Goal: Information Seeking & Learning: Learn about a topic

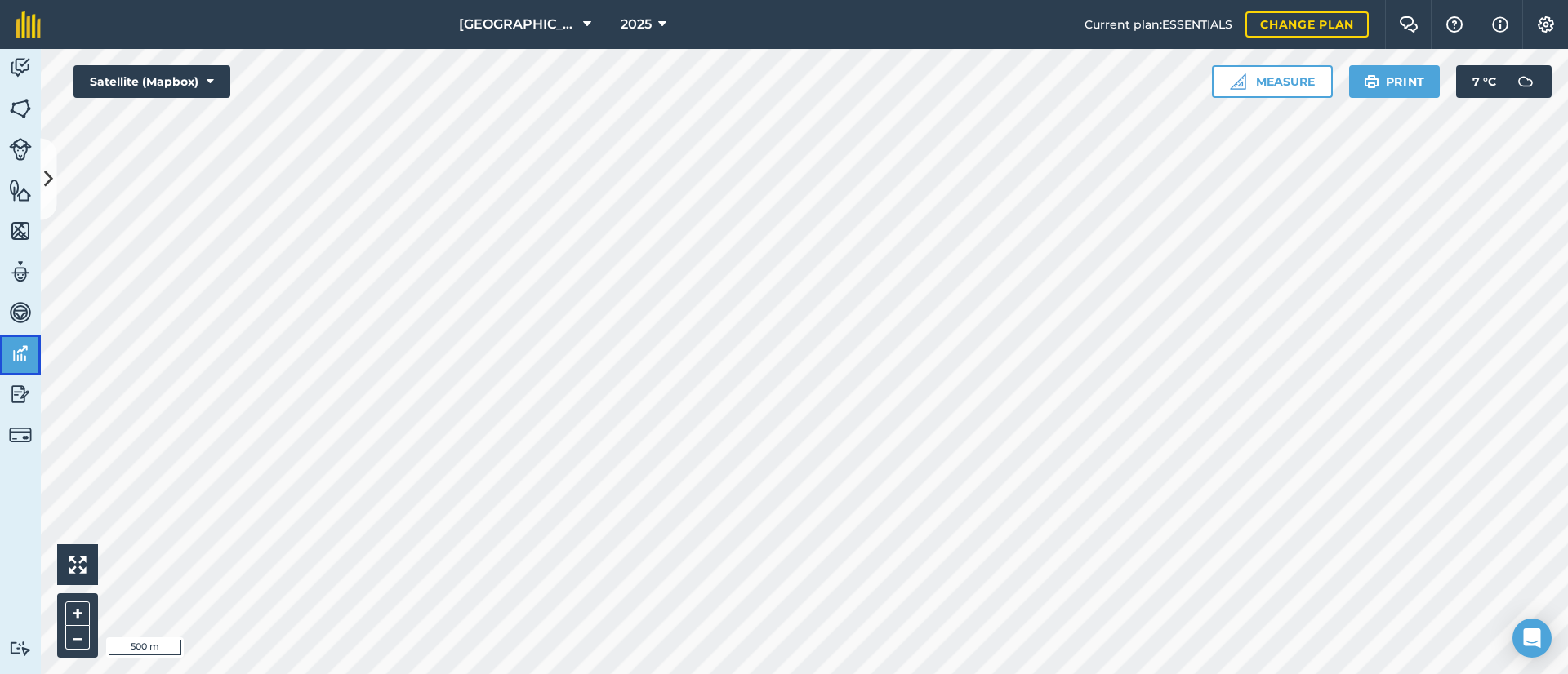
click at [15, 348] on img at bounding box center [20, 353] width 23 height 25
click at [50, 185] on icon at bounding box center [49, 179] width 9 height 28
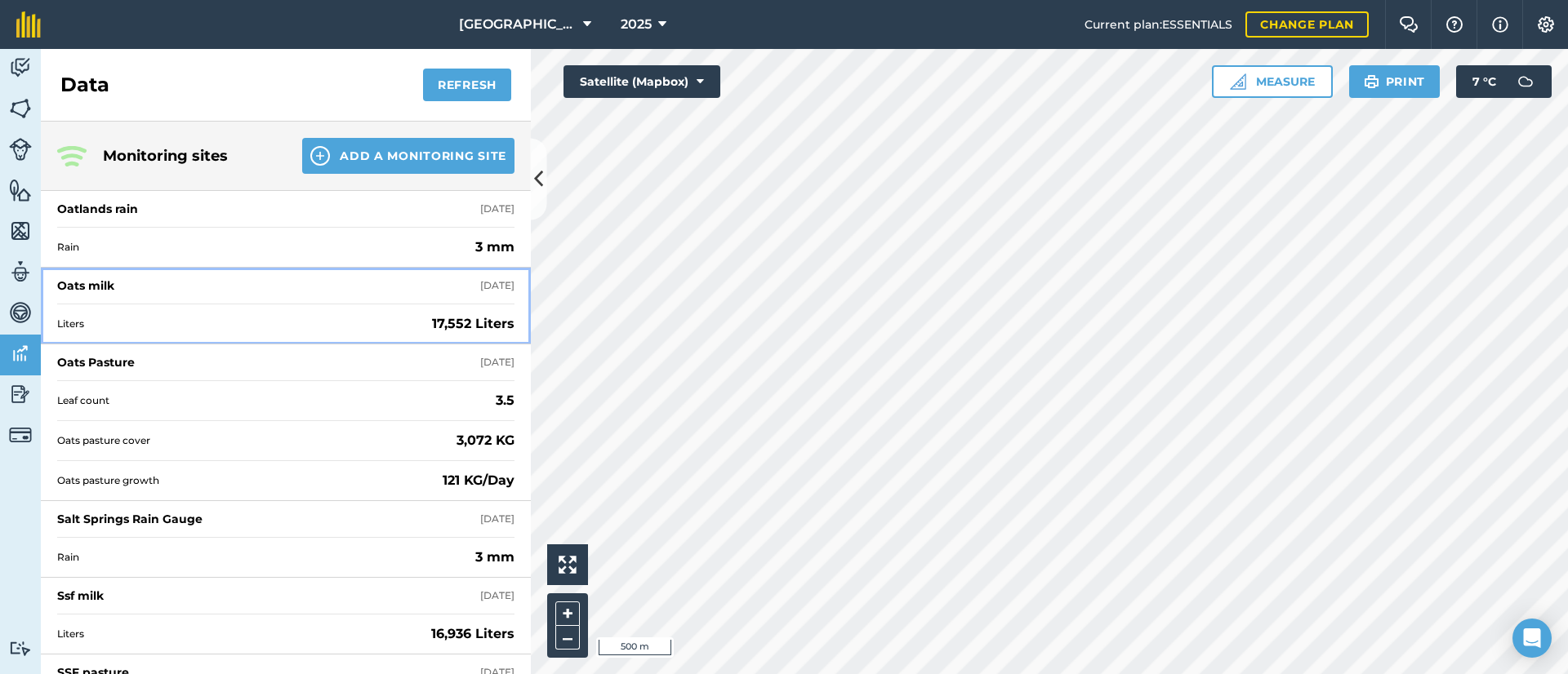
click at [400, 321] on span "Liters" at bounding box center [241, 324] width 368 height 13
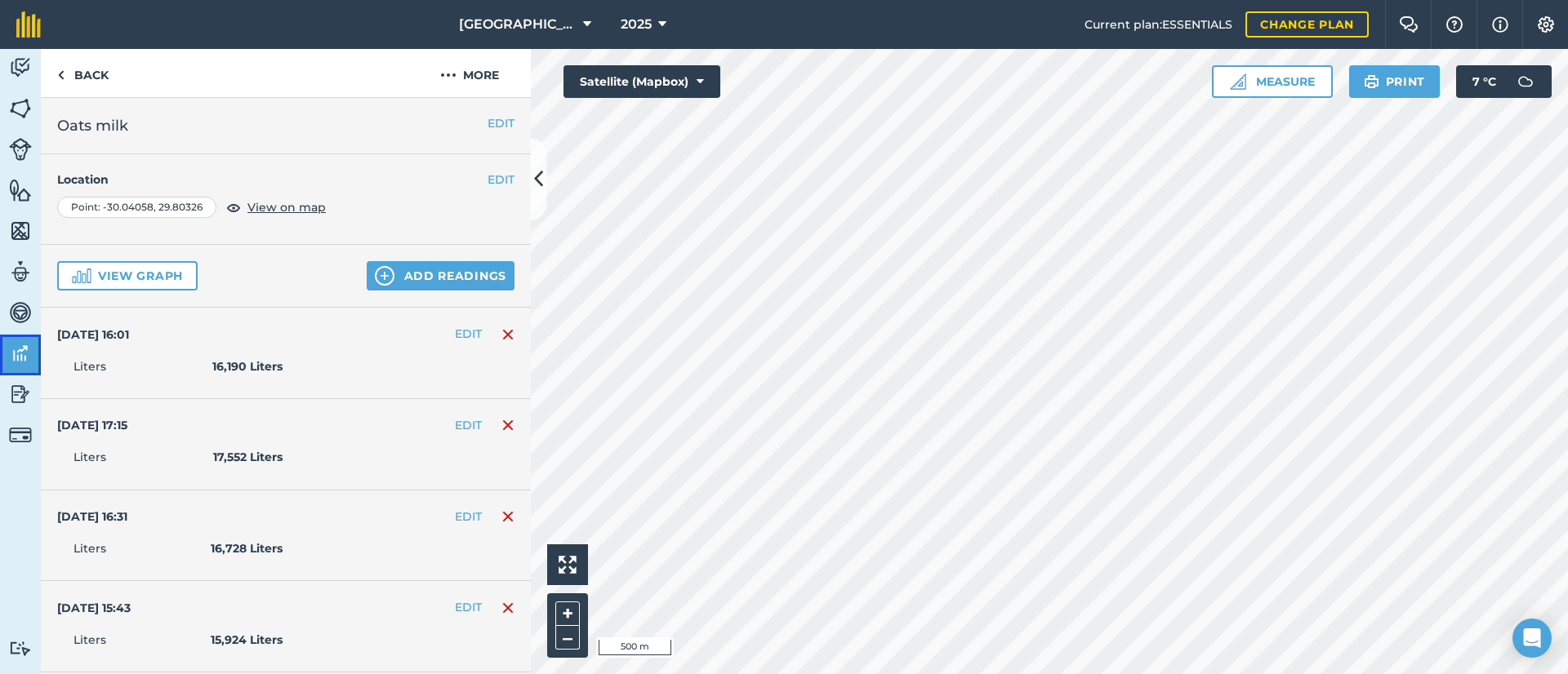
click at [18, 353] on img at bounding box center [20, 353] width 23 height 25
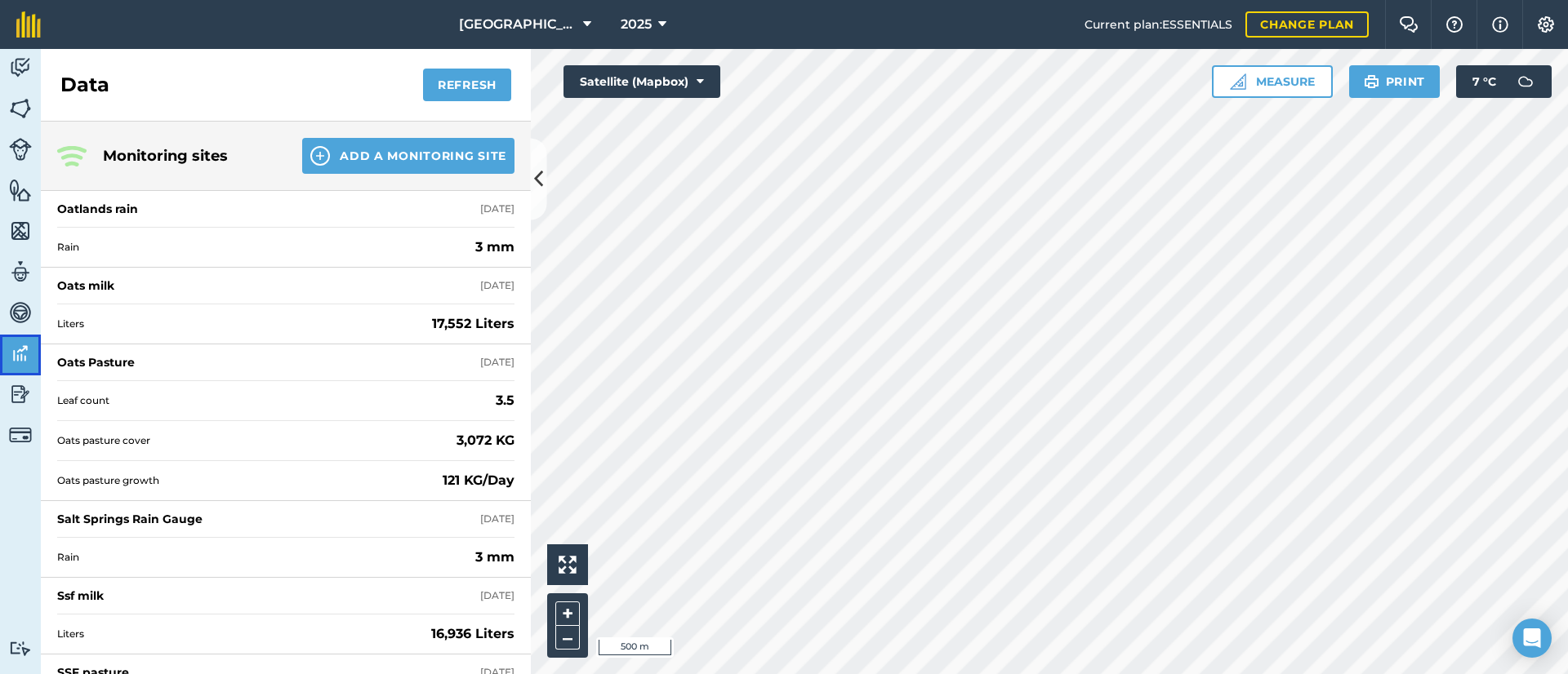
scroll to position [142, 0]
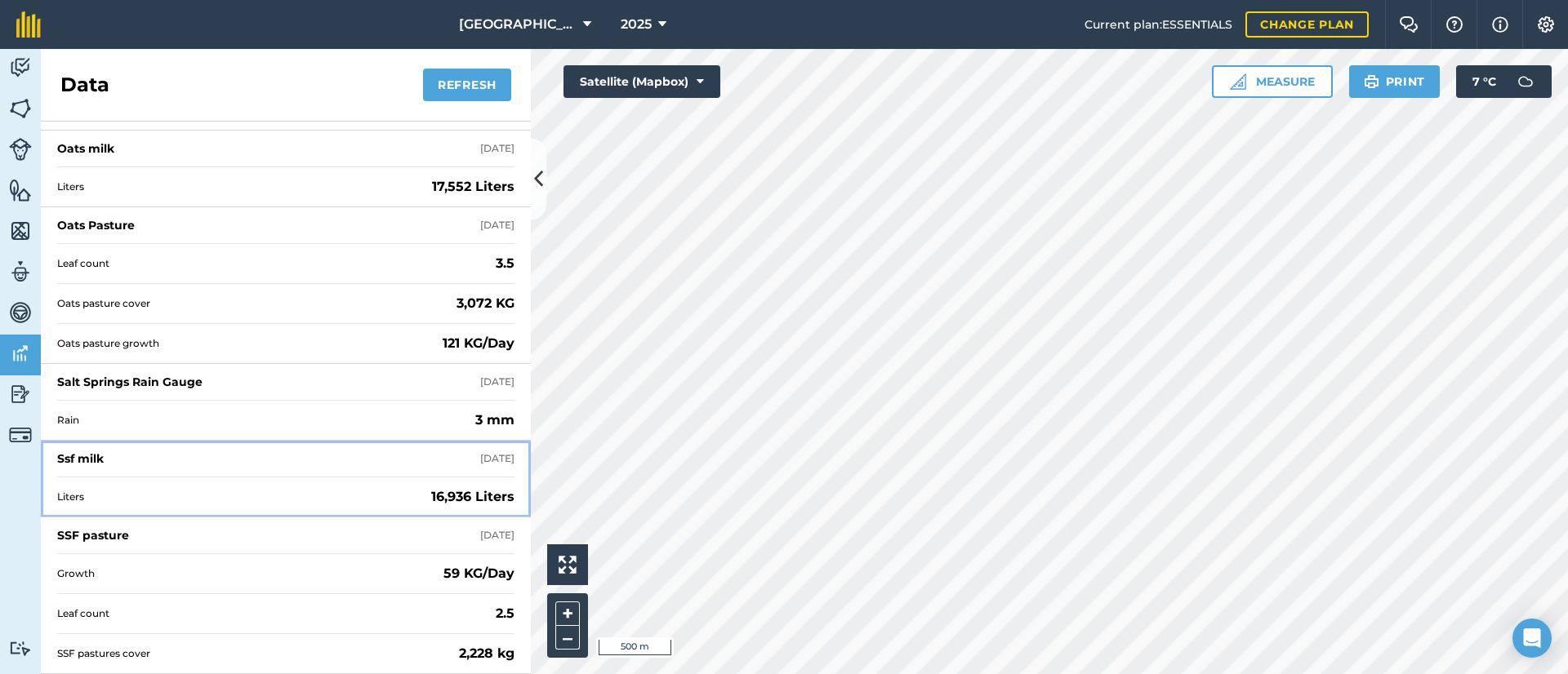
click at [399, 490] on span "Liters" at bounding box center [241, 496] width 368 height 13
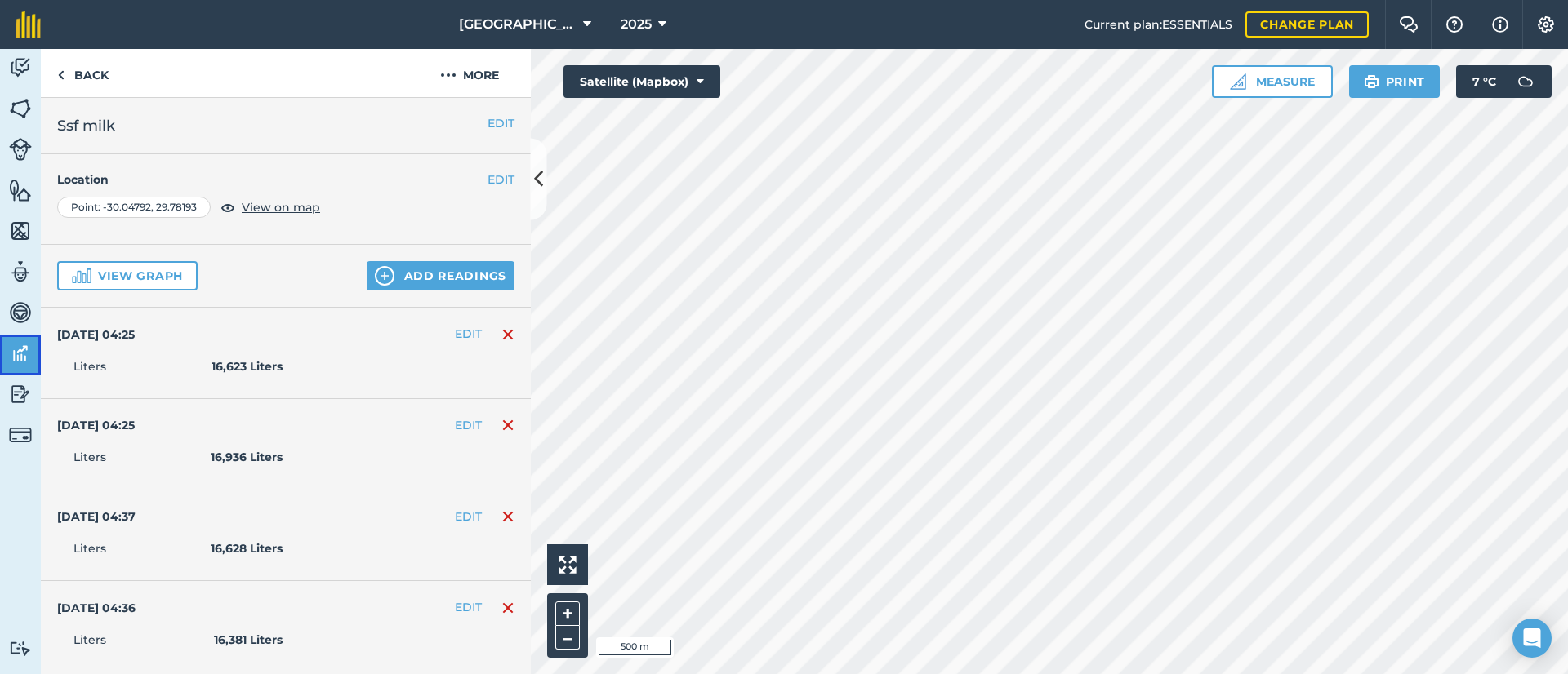
click at [29, 348] on img at bounding box center [20, 353] width 23 height 25
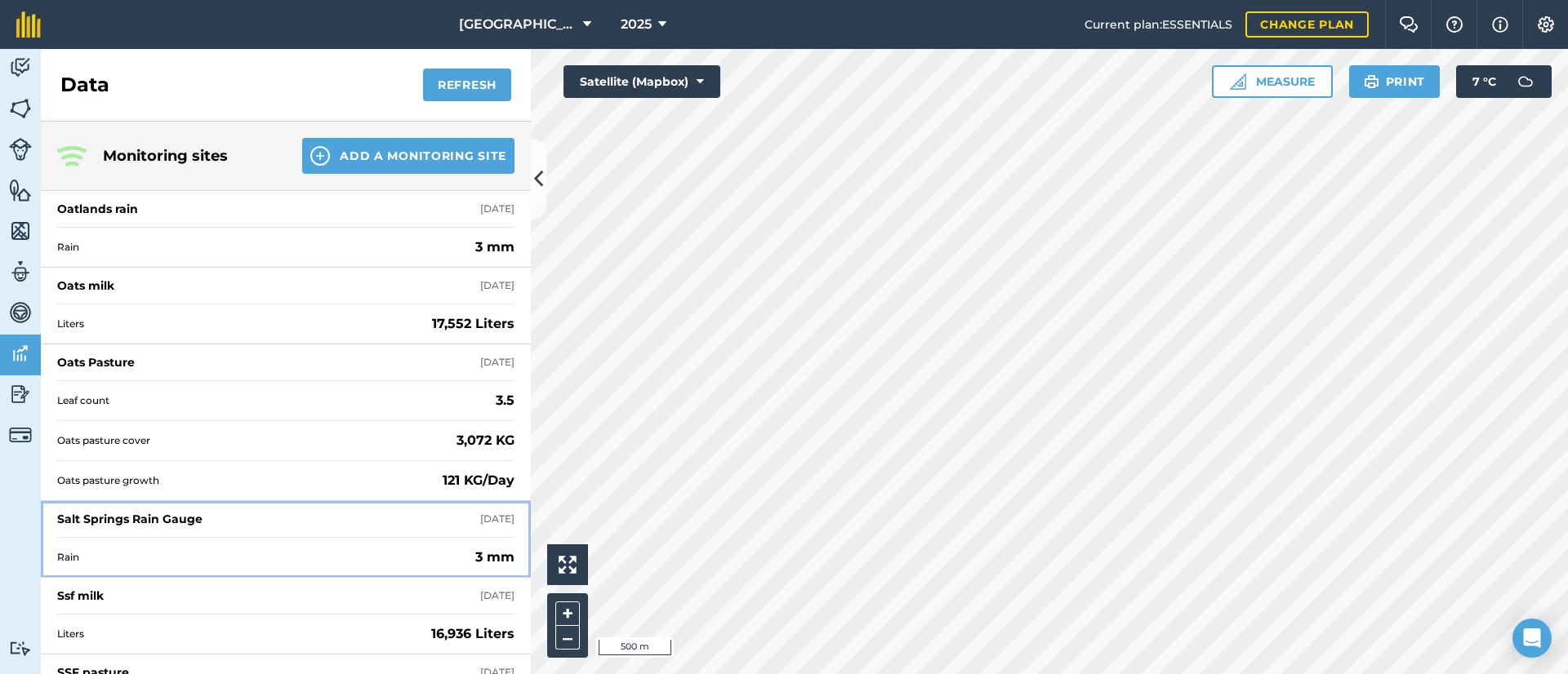
click at [356, 550] on div "Rain 3 mm" at bounding box center [285, 557] width 458 height 40
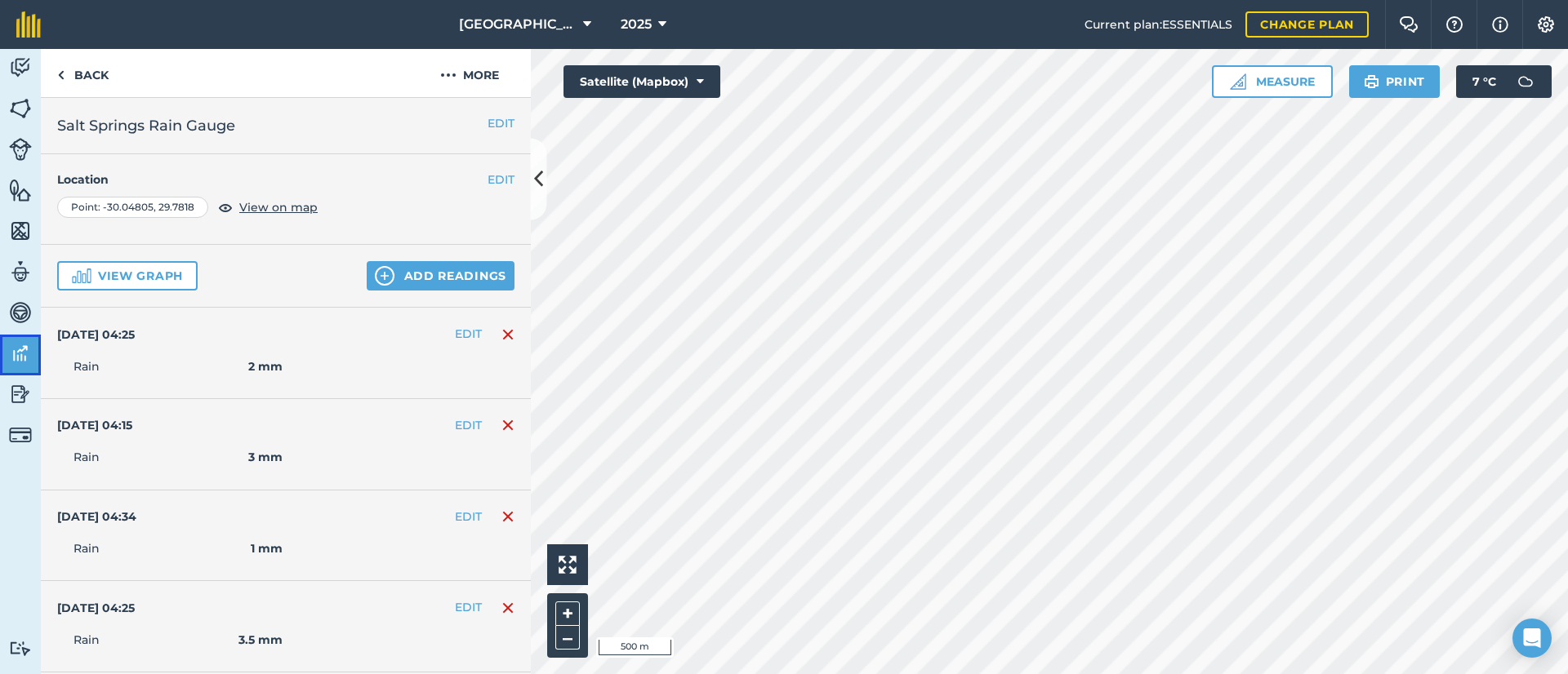
click at [18, 358] on img at bounding box center [20, 353] width 23 height 25
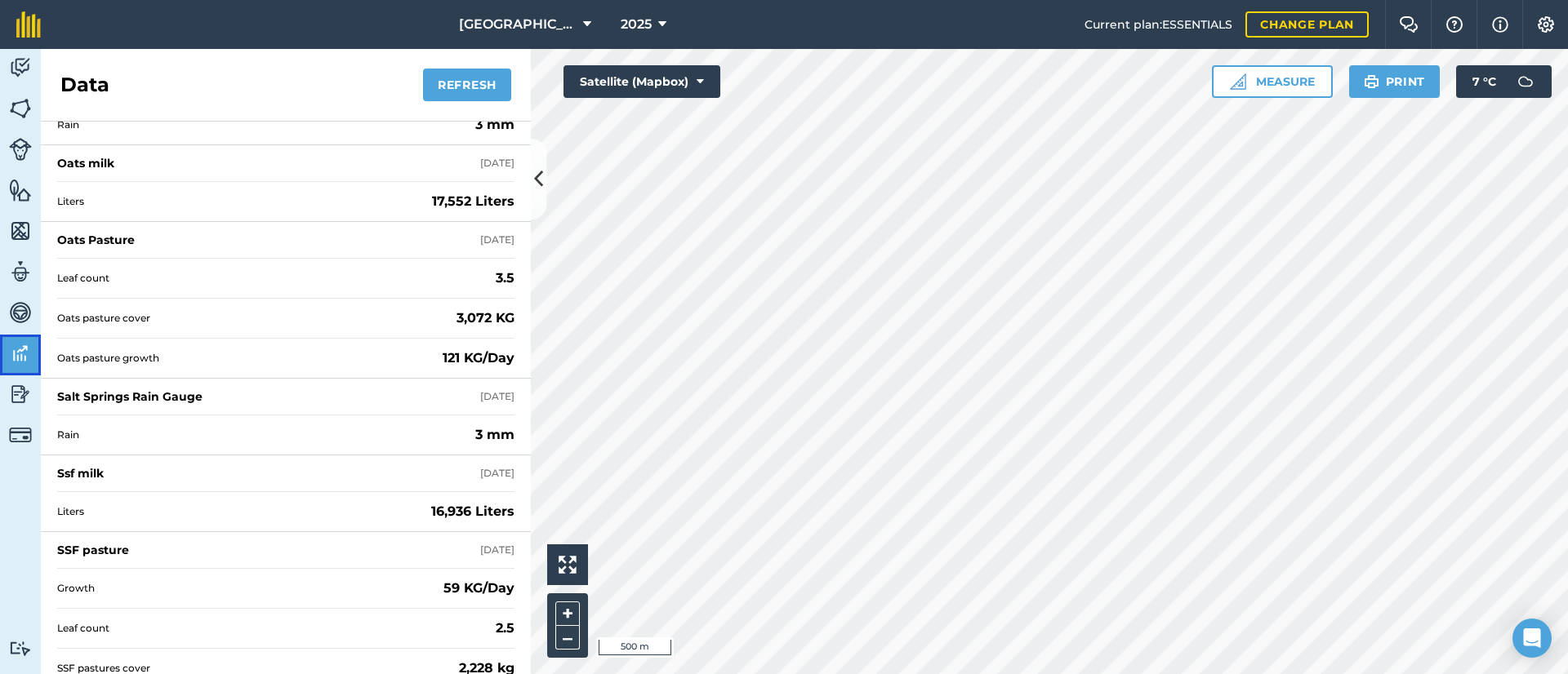
scroll to position [142, 0]
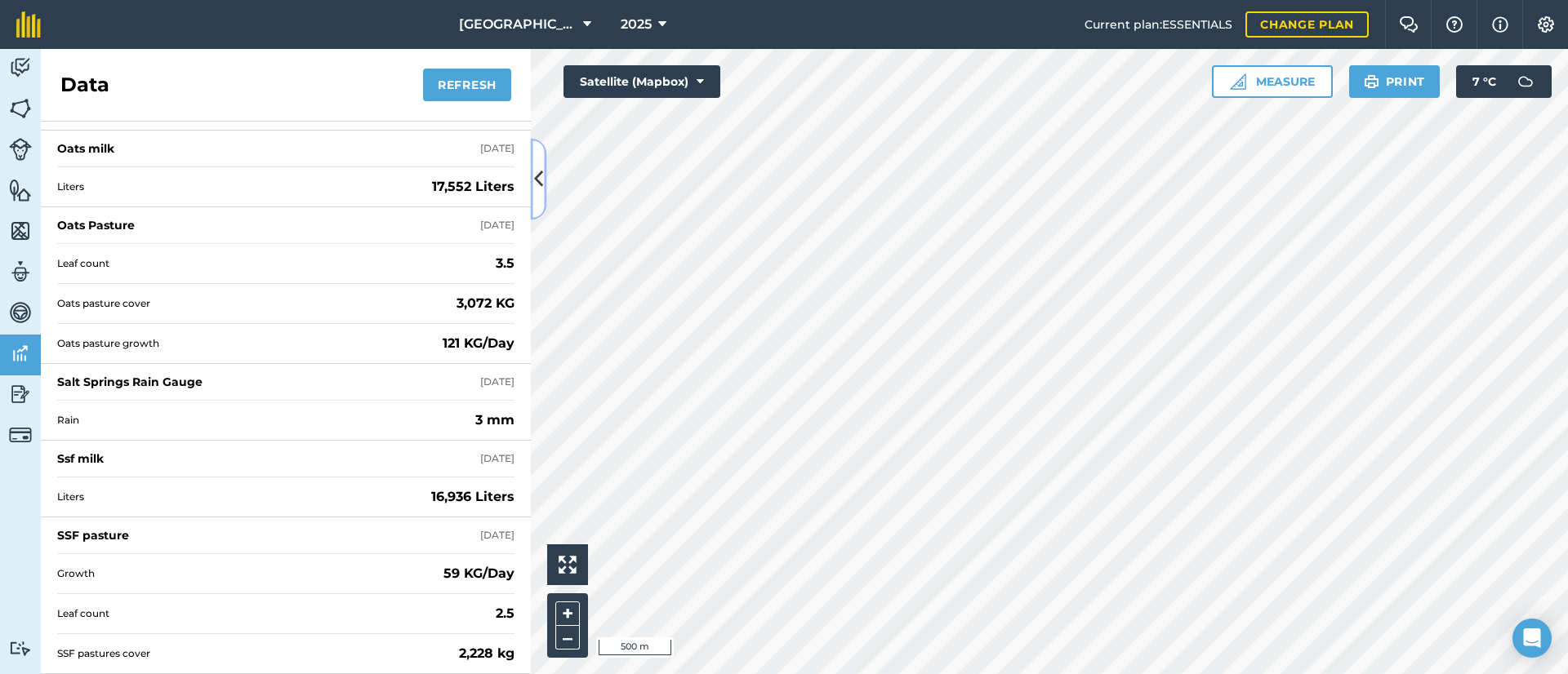
click at [534, 192] on icon at bounding box center [538, 179] width 9 height 28
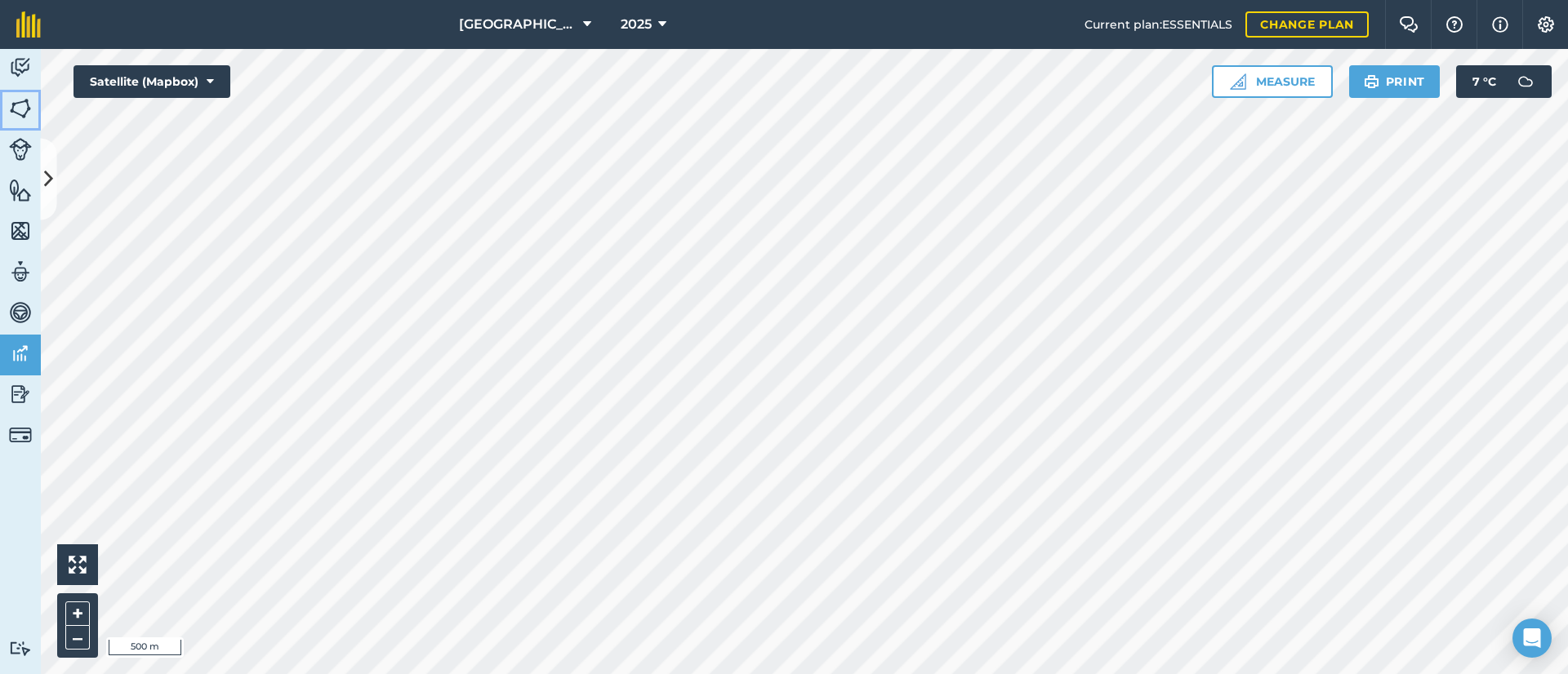
click at [18, 106] on img at bounding box center [20, 108] width 23 height 25
